Goal: Task Accomplishment & Management: Manage account settings

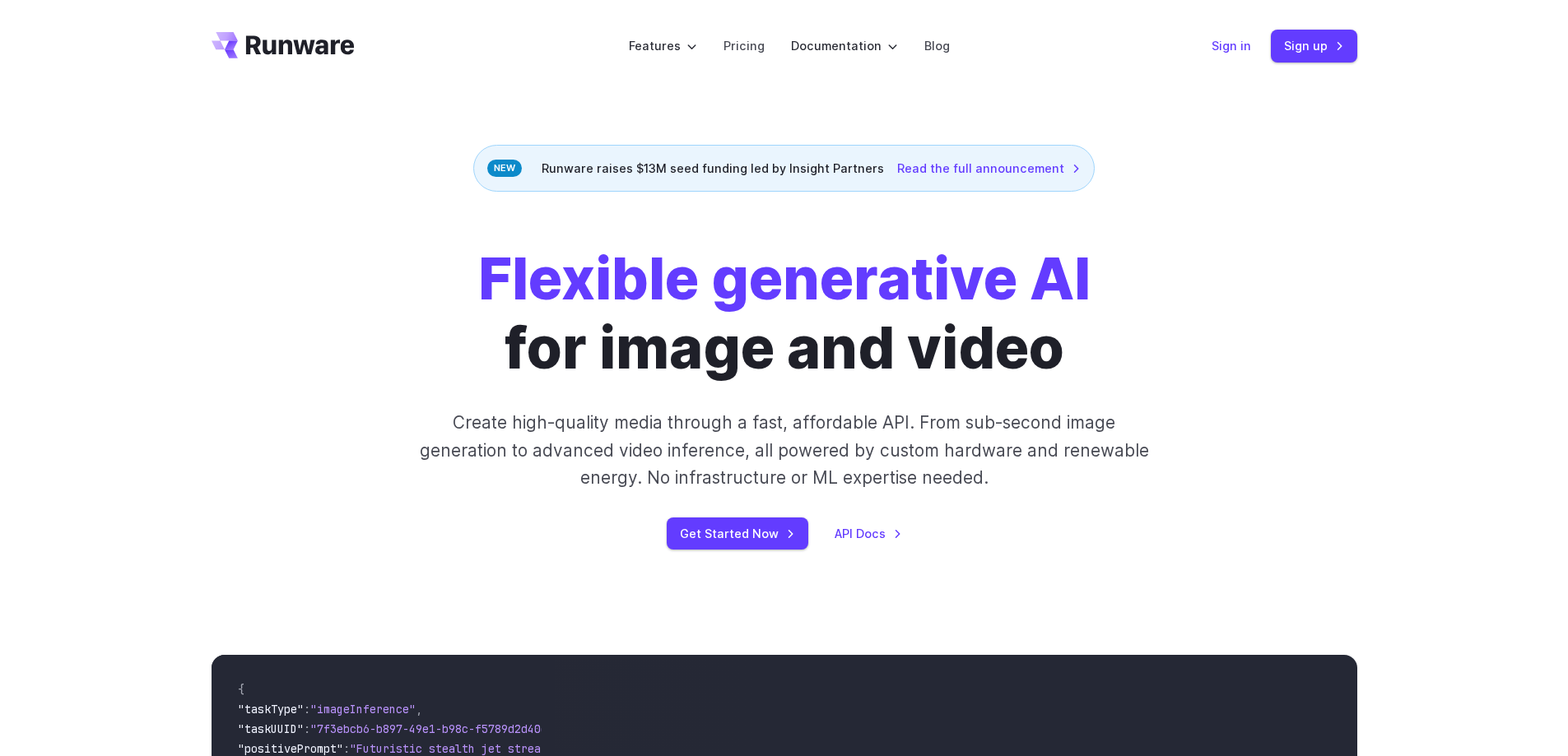
click at [1224, 51] on link "Sign in" at bounding box center [1231, 46] width 39 height 19
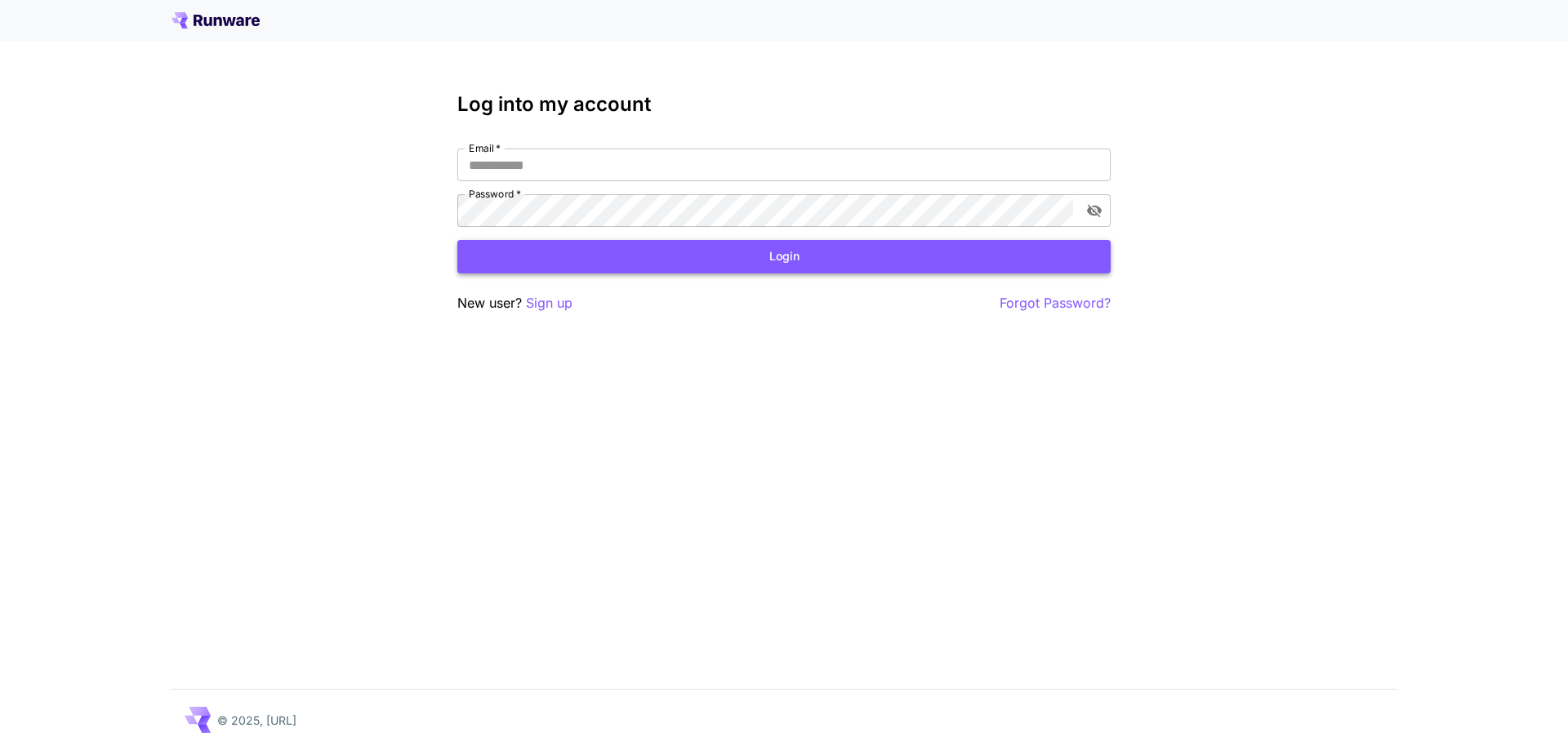
type input "**********"
click at [776, 270] on button "Login" at bounding box center [784, 256] width 654 height 33
